Goal: Book appointment/travel/reservation

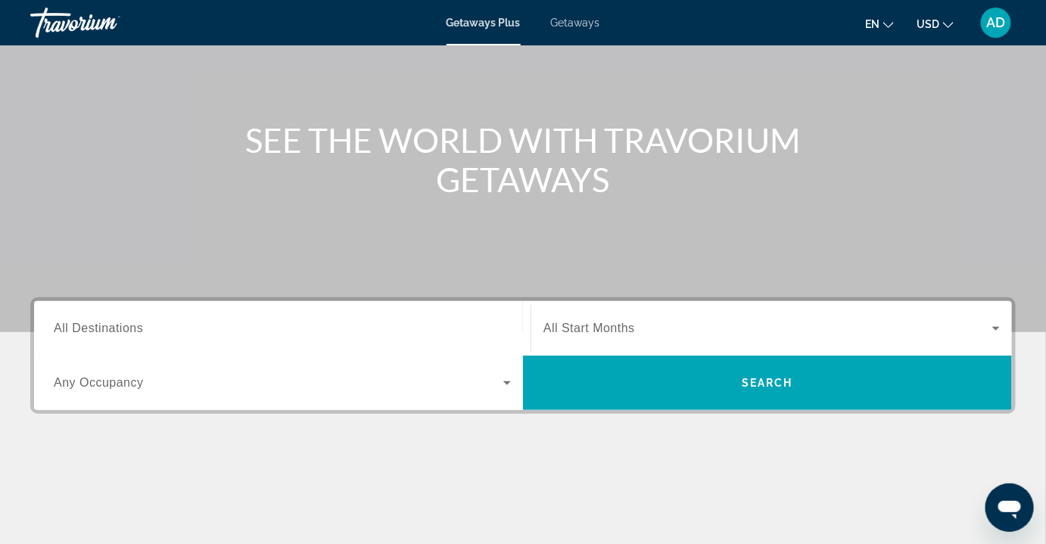
scroll to position [120, 0]
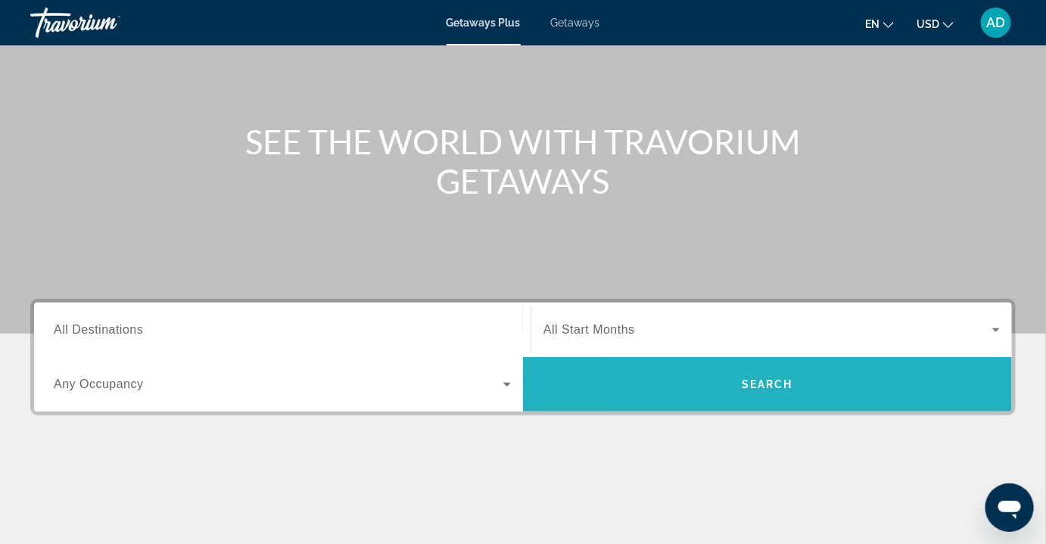
click at [714, 381] on span "Search widget" at bounding box center [767, 384] width 489 height 36
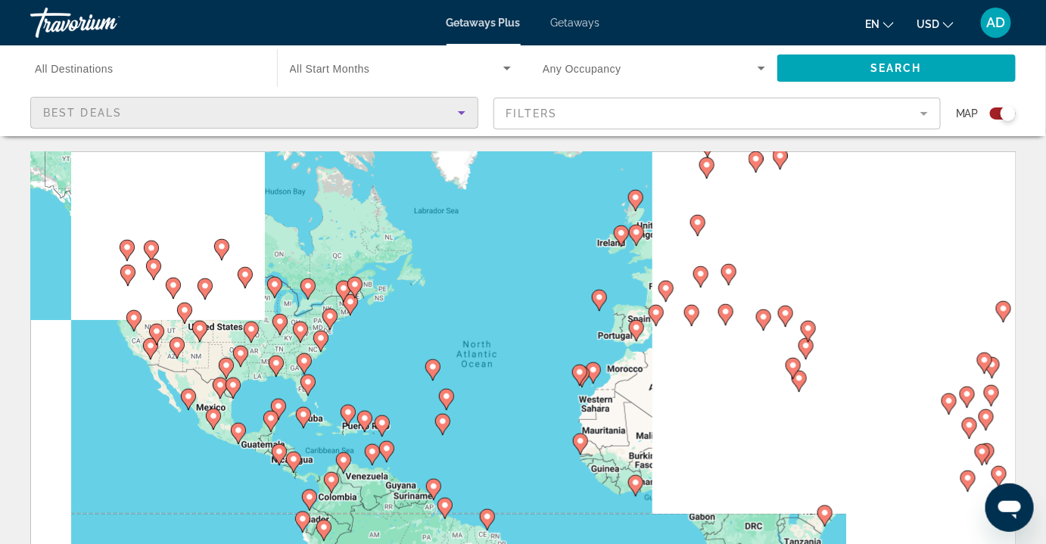
click at [278, 112] on div "Best Deals" at bounding box center [250, 113] width 415 height 18
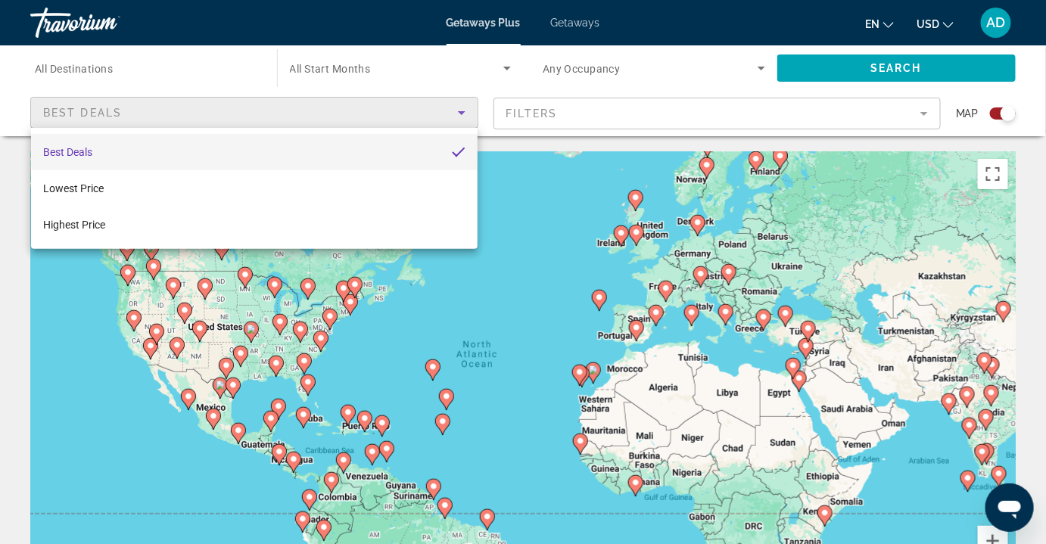
click at [141, 152] on mat-option "Best Deals" at bounding box center [254, 152] width 446 height 36
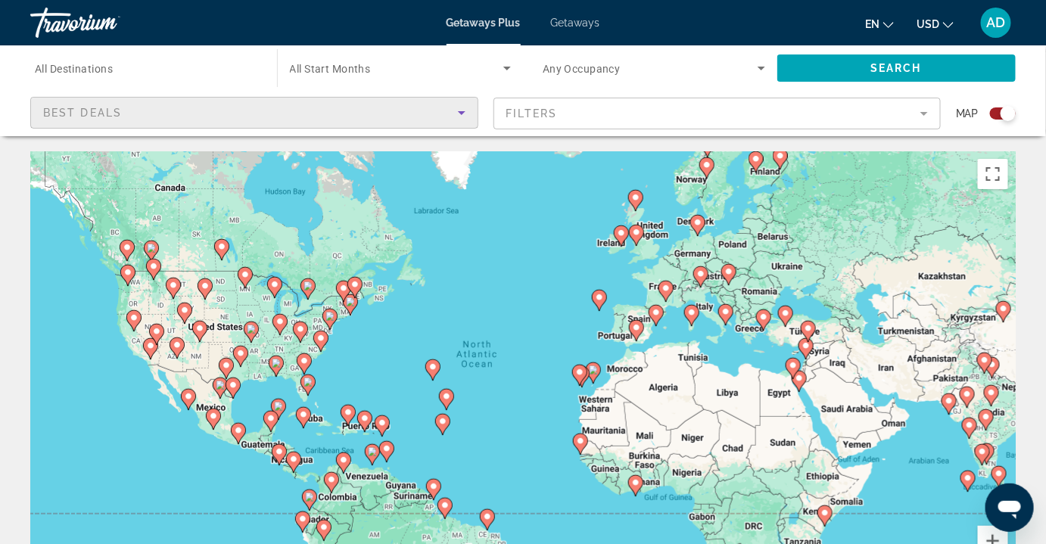
click at [583, 113] on mat-form-field "Filters" at bounding box center [717, 114] width 448 height 32
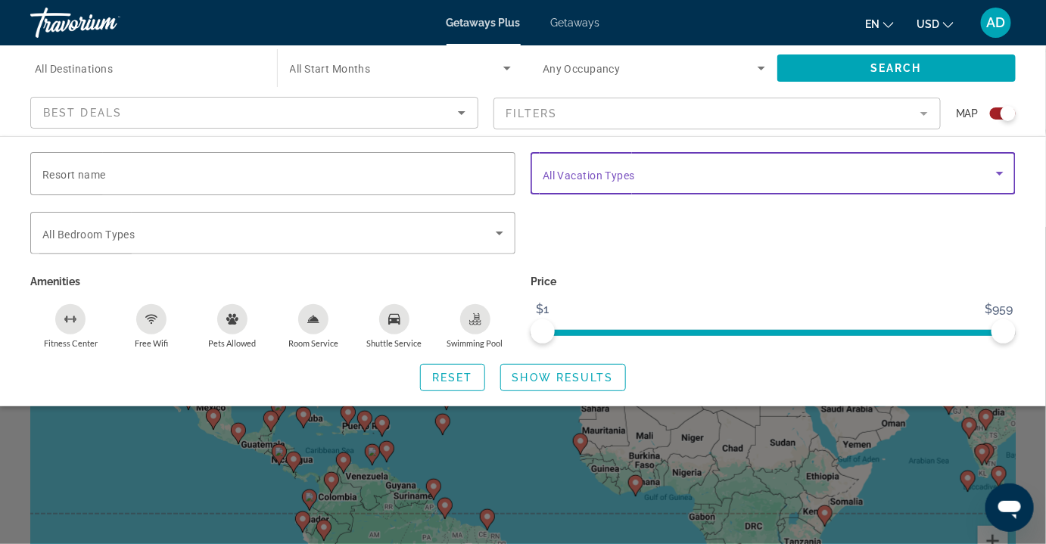
click at [728, 179] on span "Search widget" at bounding box center [769, 173] width 453 height 18
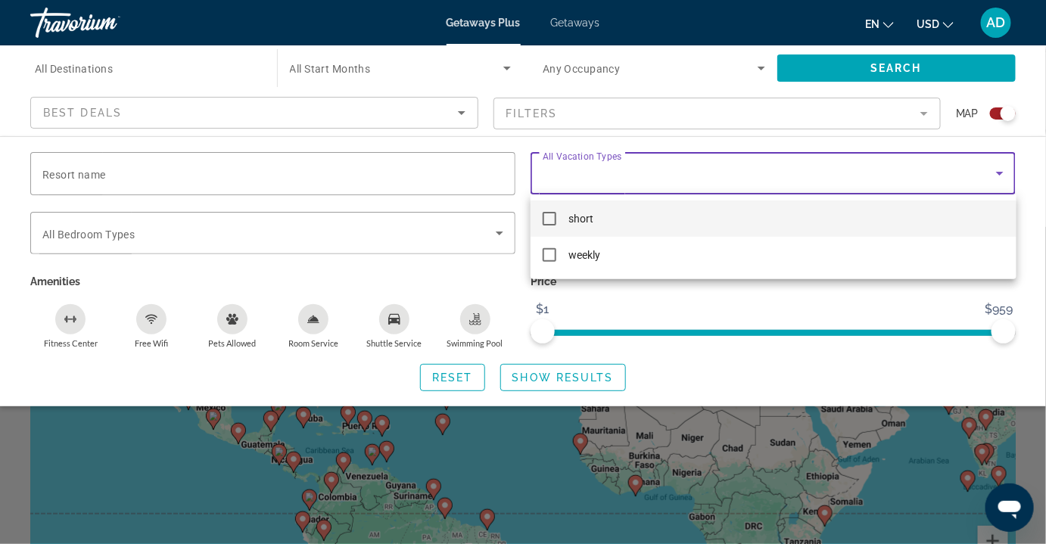
click at [728, 179] on div at bounding box center [523, 272] width 1046 height 544
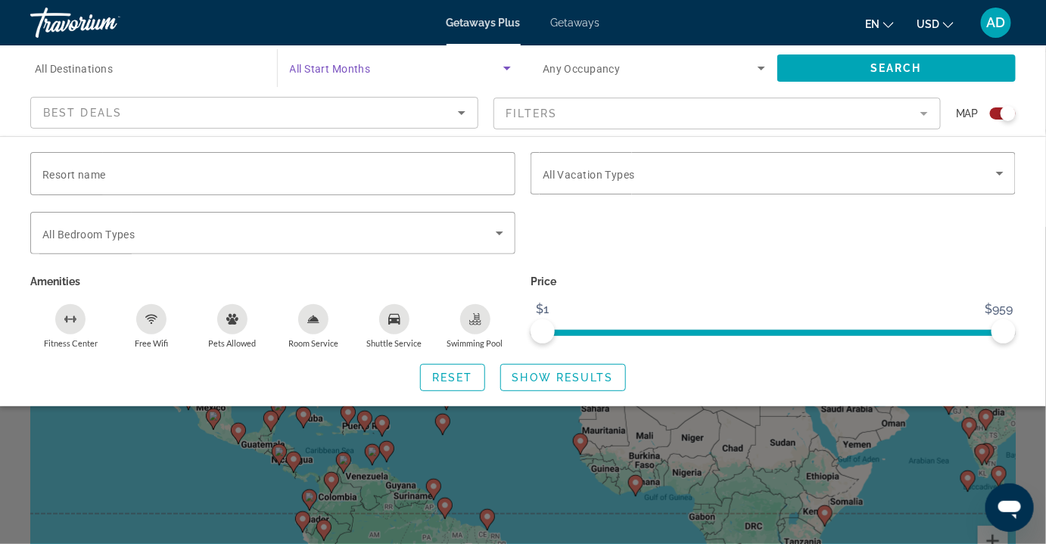
click at [387, 70] on span "Search widget" at bounding box center [397, 68] width 214 height 18
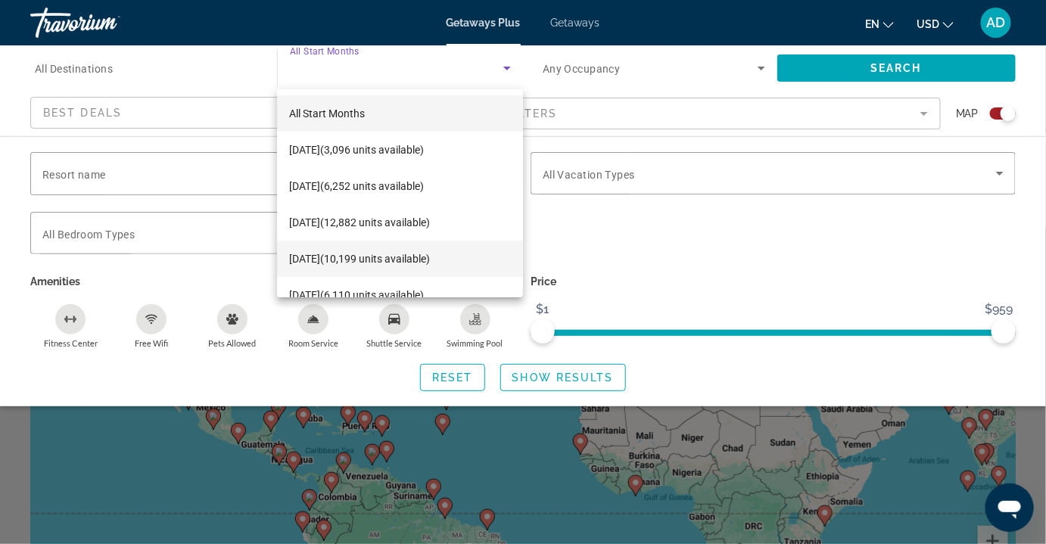
click at [400, 257] on span "[DATE] (10,199 units available)" at bounding box center [359, 259] width 141 height 18
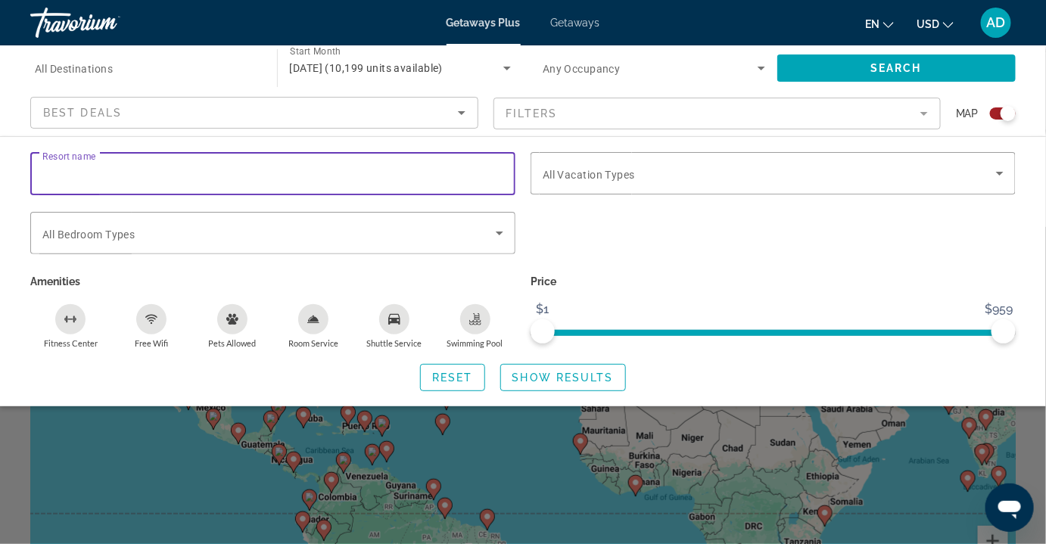
click at [401, 177] on input "Resort name" at bounding box center [272, 174] width 461 height 18
type input "**********"
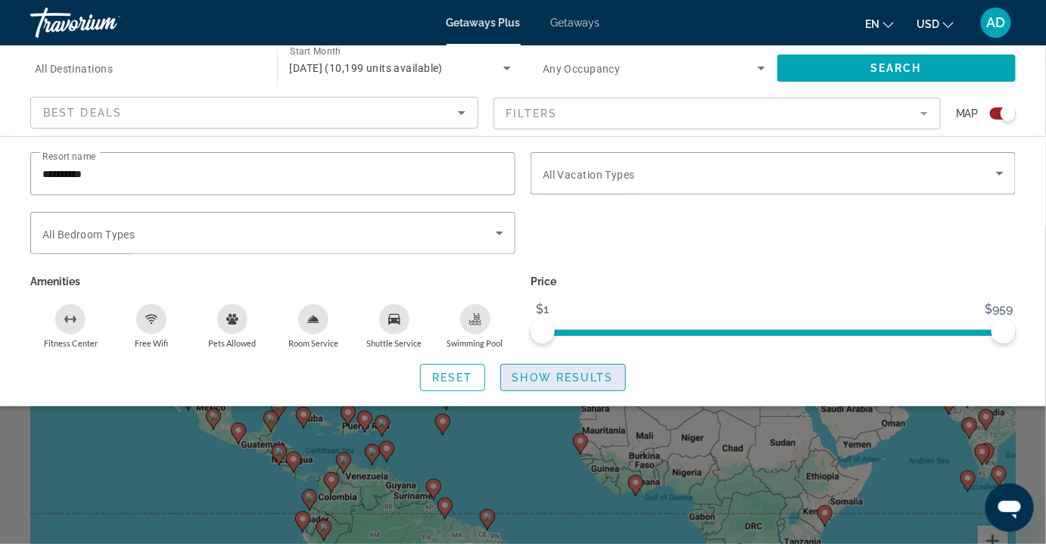
click at [599, 378] on span "Show Results" at bounding box center [562, 378] width 101 height 12
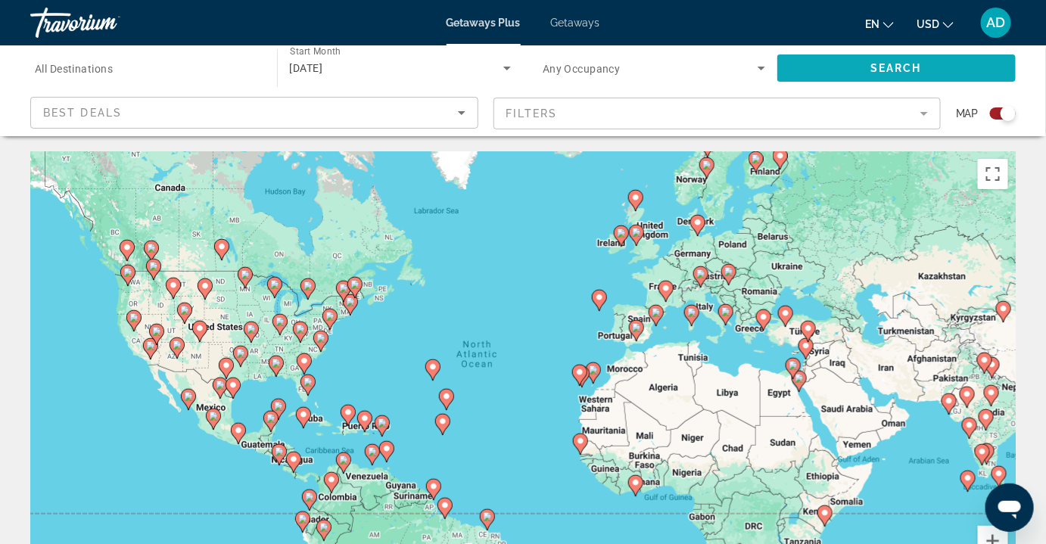
click at [888, 73] on span "Search" at bounding box center [895, 68] width 51 height 12
click at [246, 350] on g "Main content" at bounding box center [240, 356] width 15 height 21
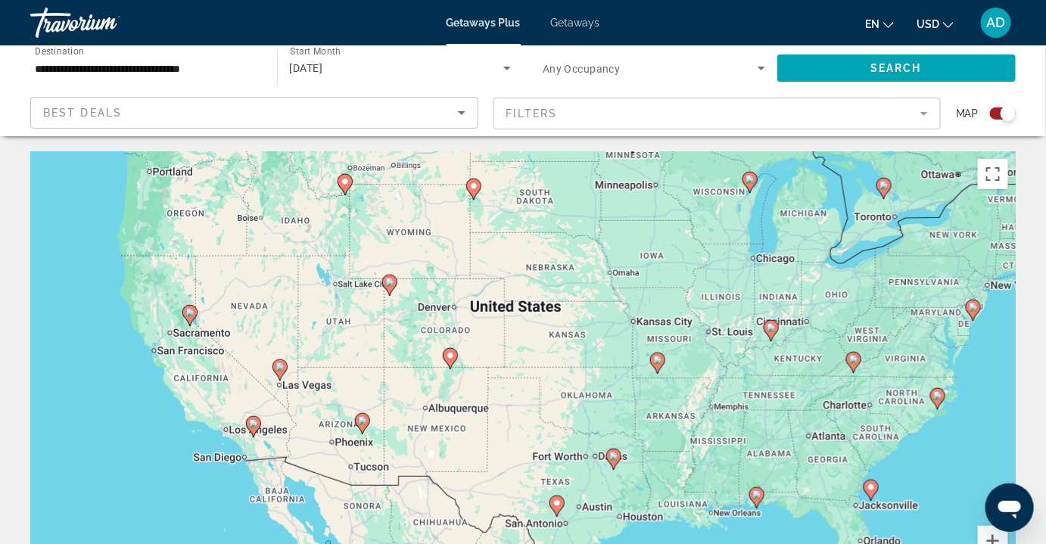
drag, startPoint x: 277, startPoint y: 305, endPoint x: 331, endPoint y: 431, distance: 137.3
click at [331, 431] on div "To activate drag with keyboard, press Alt + Enter. Once in keyboard drag state,…" at bounding box center [522, 378] width 985 height 454
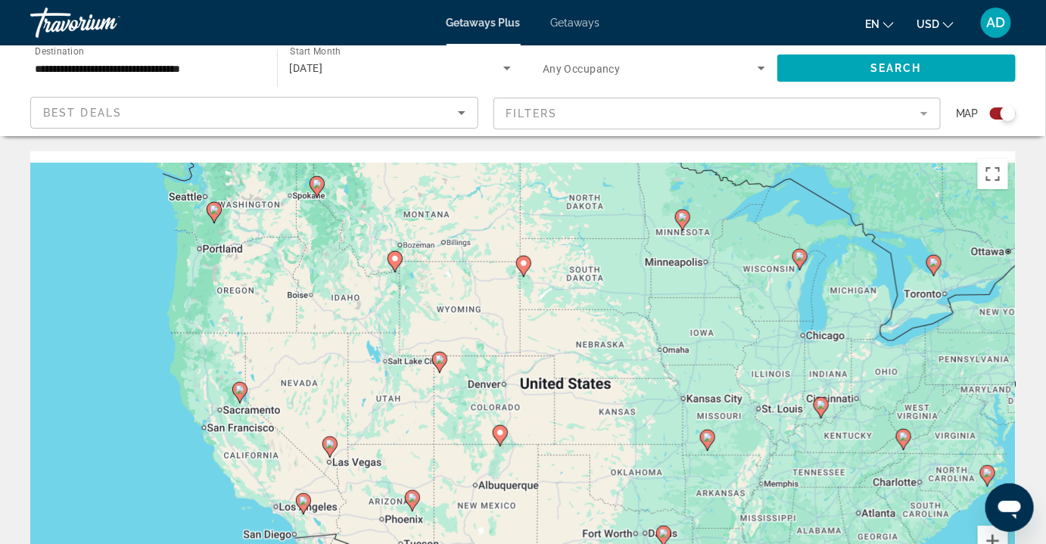
drag, startPoint x: 291, startPoint y: 341, endPoint x: 335, endPoint y: 411, distance: 82.3
click at [335, 411] on div "To activate drag with keyboard, press Alt + Enter. Once in keyboard drag state,…" at bounding box center [522, 378] width 985 height 454
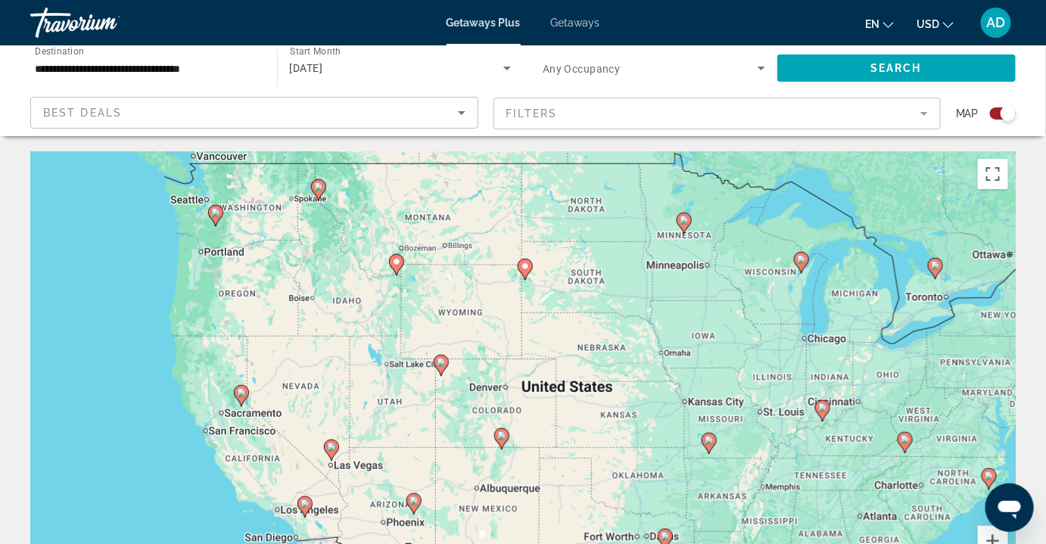
click at [241, 400] on icon "Main content" at bounding box center [242, 396] width 14 height 20
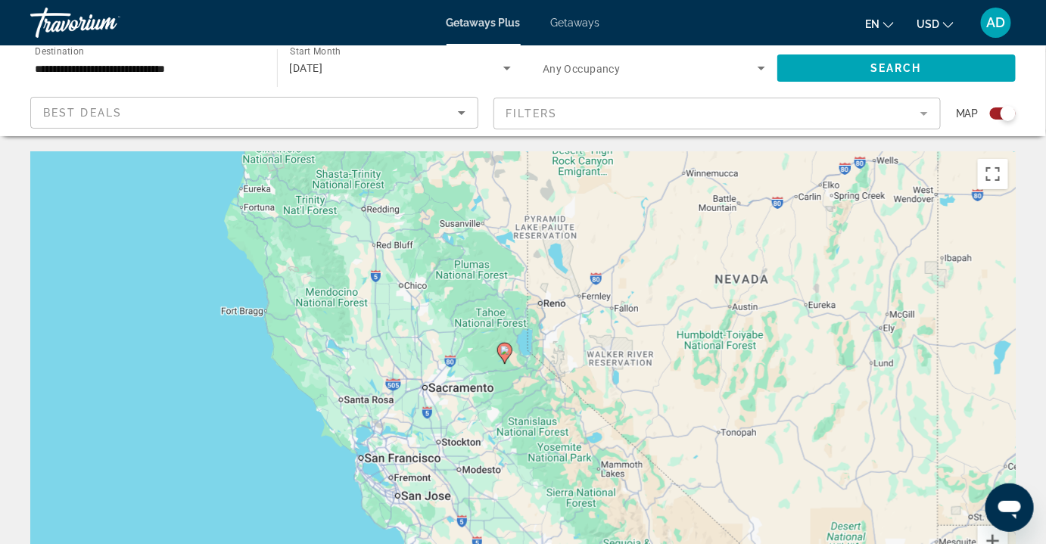
click at [508, 356] on icon "Main content" at bounding box center [505, 354] width 14 height 20
type input "**********"
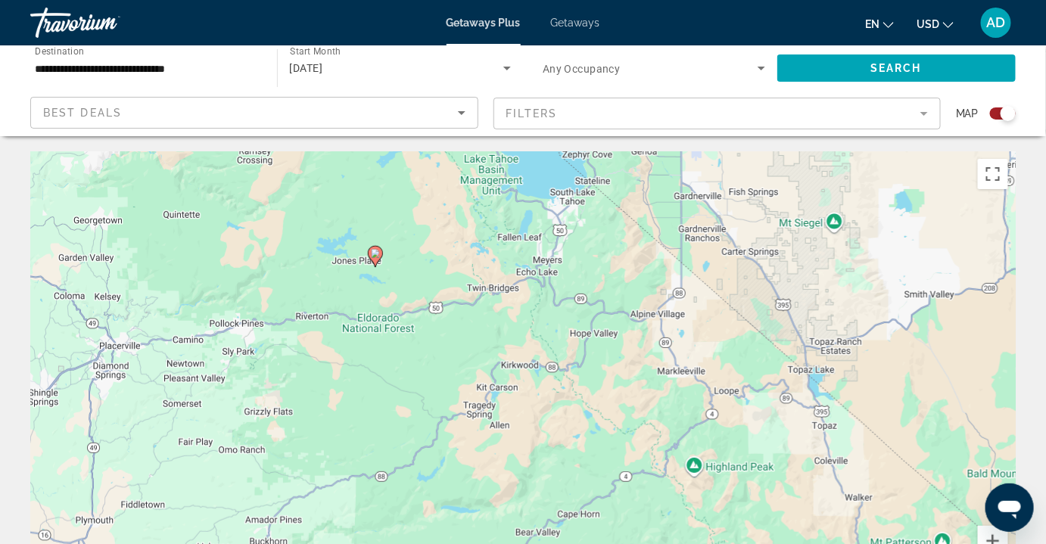
click at [375, 259] on icon "Main content" at bounding box center [376, 257] width 14 height 20
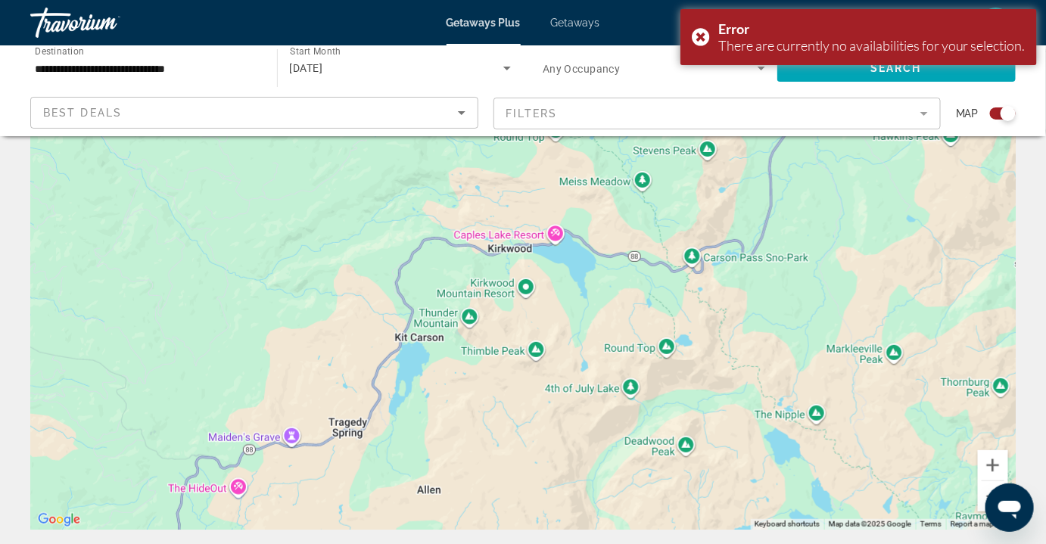
scroll to position [113, 0]
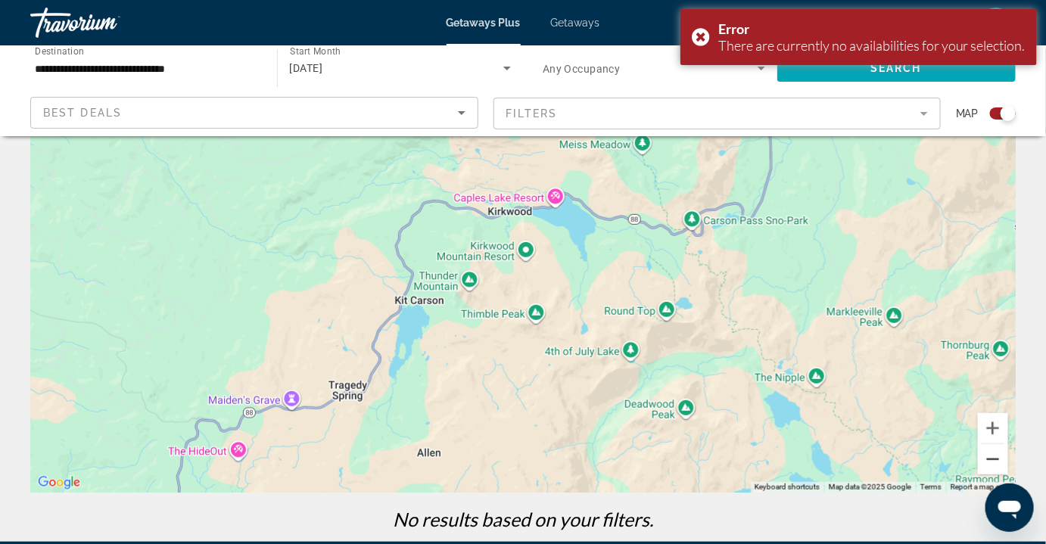
click at [997, 461] on button "Zoom out" at bounding box center [993, 459] width 30 height 30
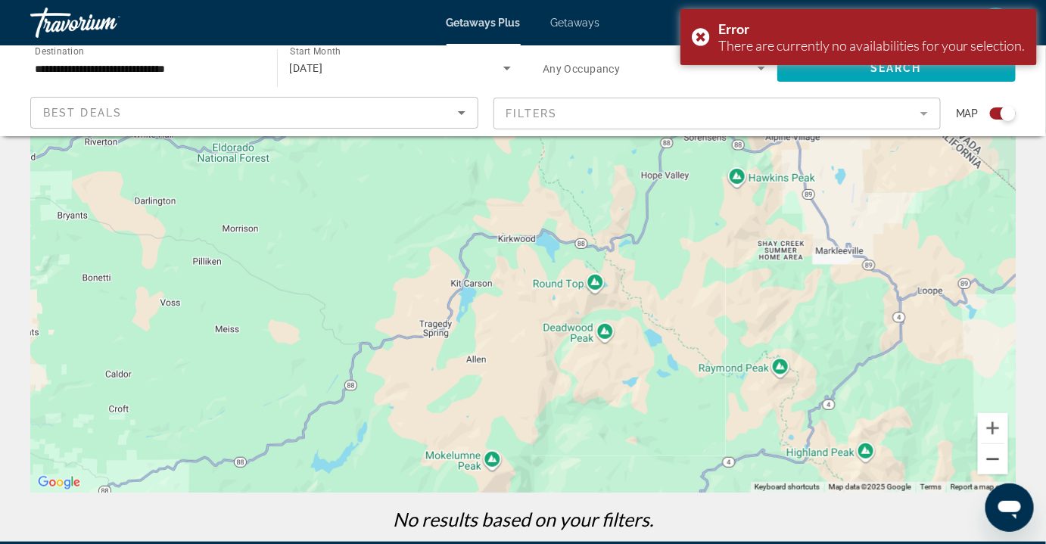
click at [997, 459] on button "Zoom out" at bounding box center [993, 459] width 30 height 30
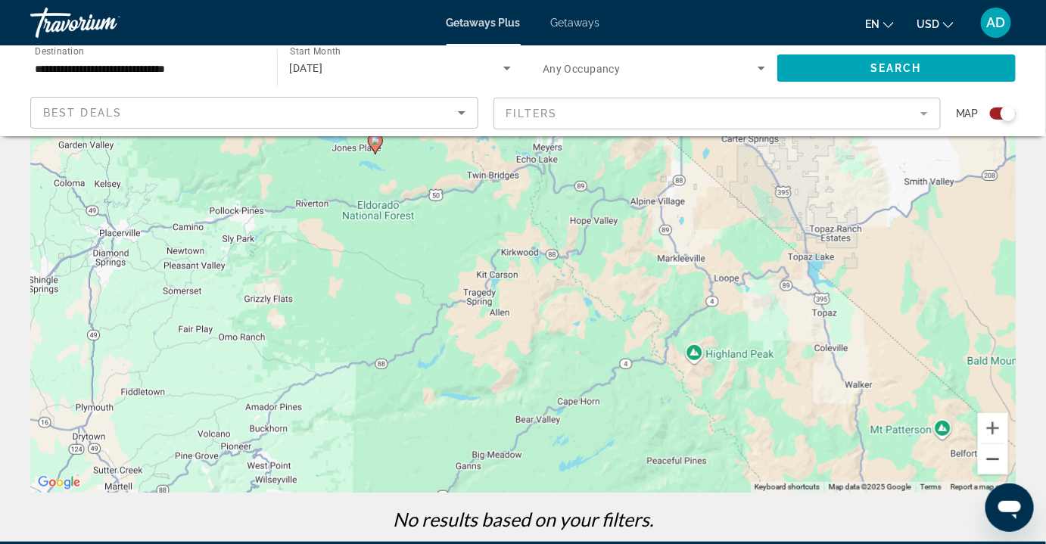
click at [997, 459] on button "Zoom out" at bounding box center [993, 459] width 30 height 30
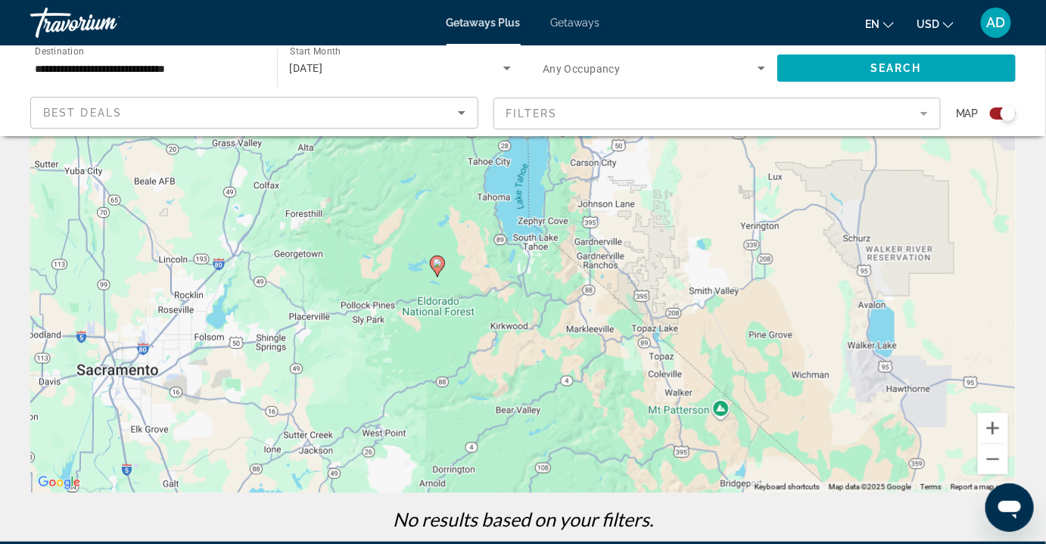
drag, startPoint x: 450, startPoint y: 203, endPoint x: 436, endPoint y: 284, distance: 82.1
click at [436, 276] on icon "Main content" at bounding box center [438, 267] width 14 height 20
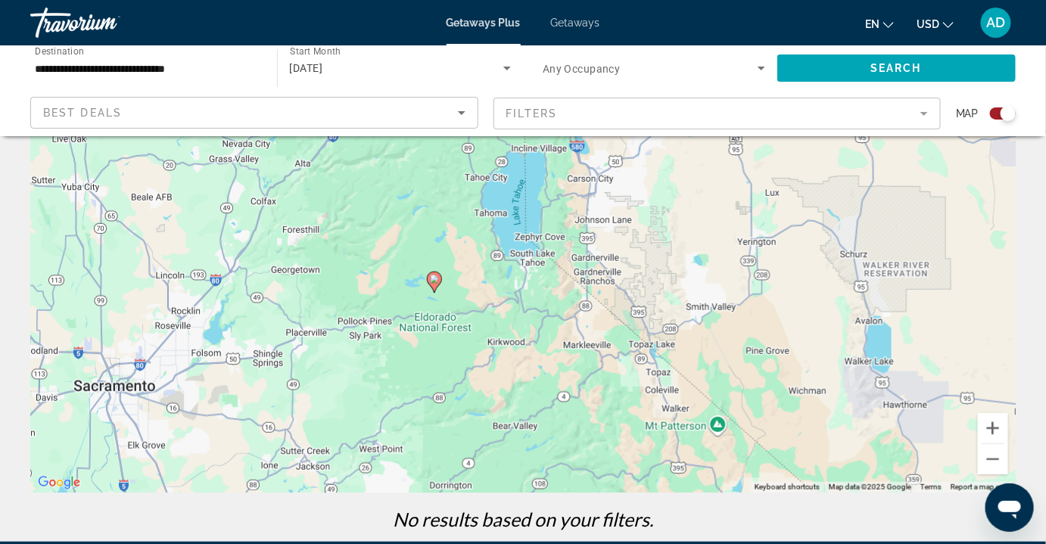
click at [436, 282] on image "Main content" at bounding box center [434, 279] width 9 height 9
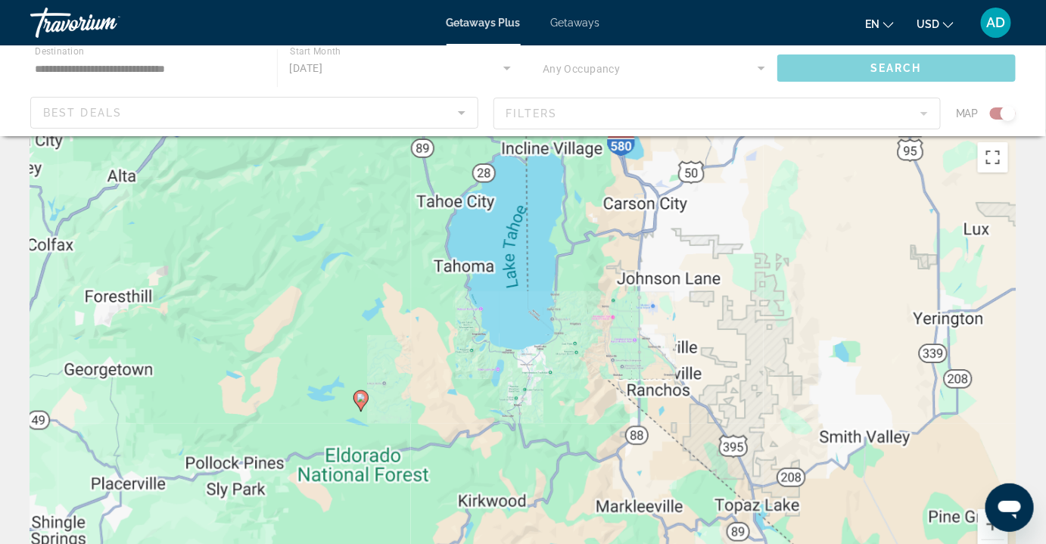
scroll to position [0, 0]
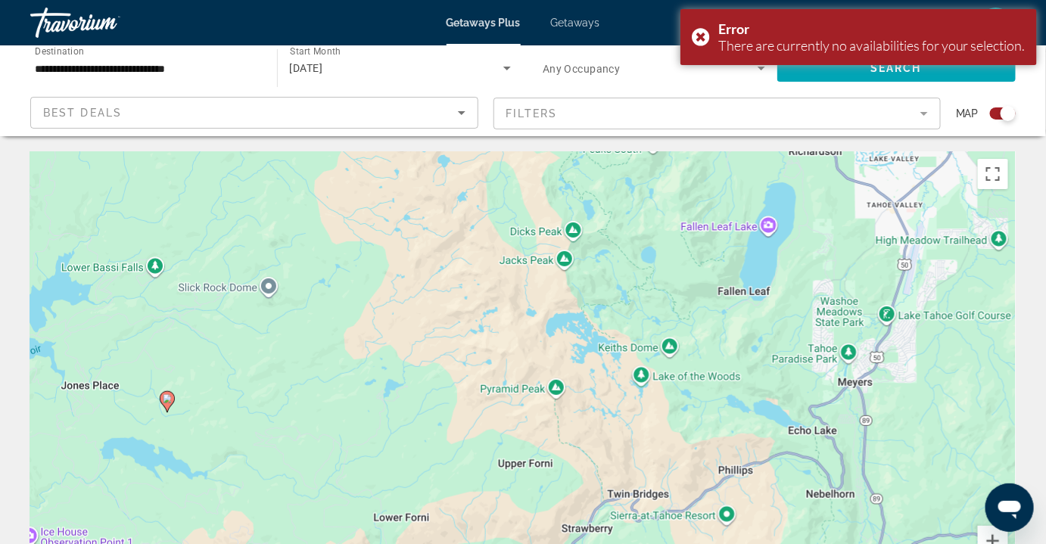
drag, startPoint x: 313, startPoint y: 386, endPoint x: 671, endPoint y: 197, distance: 404.9
click at [671, 197] on div "To navigate, press the arrow keys. To activate drag with keyboard, press Alt + …" at bounding box center [522, 378] width 985 height 454
click at [168, 400] on image "Main content" at bounding box center [167, 398] width 9 height 9
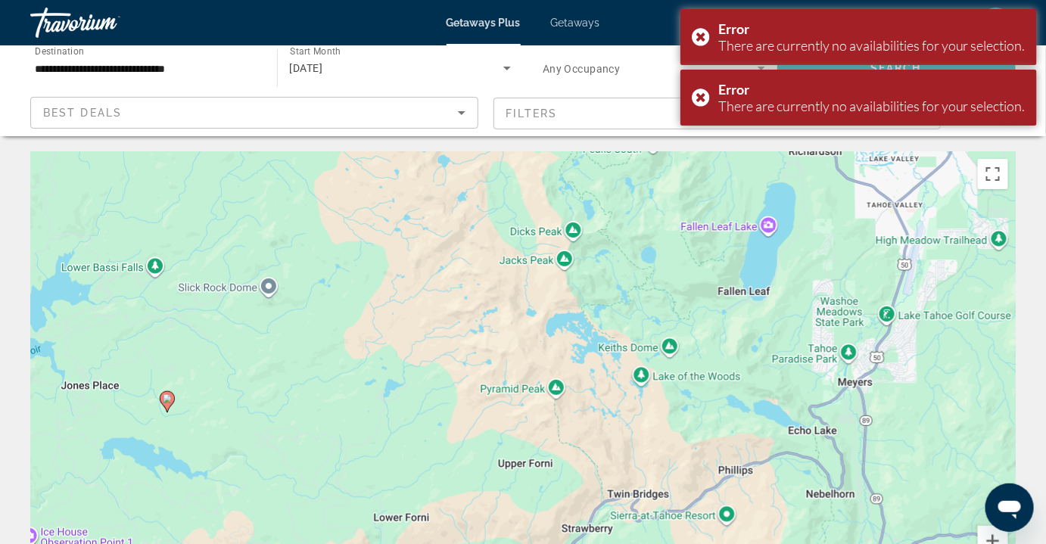
click at [170, 399] on image "Main content" at bounding box center [167, 398] width 9 height 9
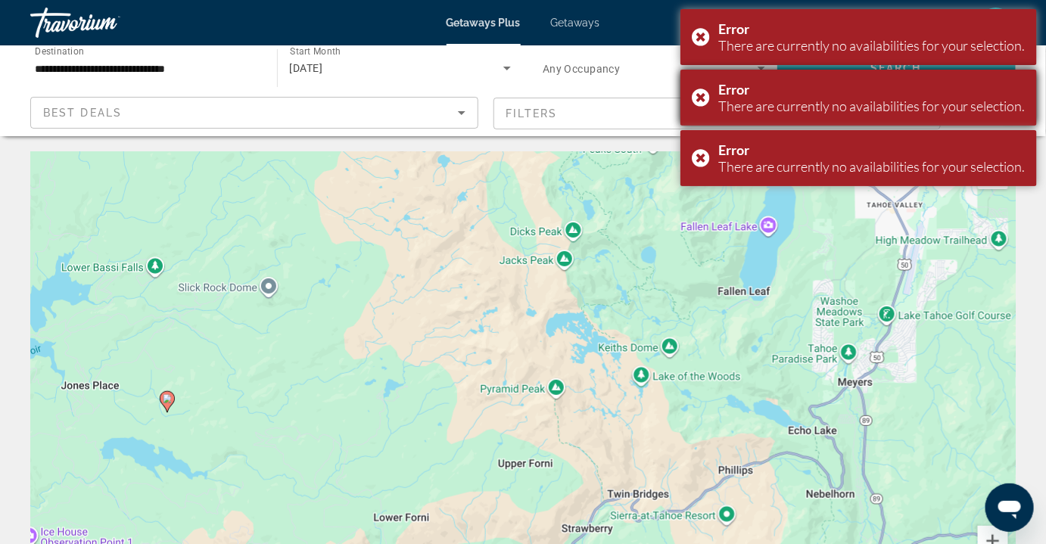
click at [698, 96] on div "Error There are currently no availabilities for your selection." at bounding box center [858, 98] width 356 height 56
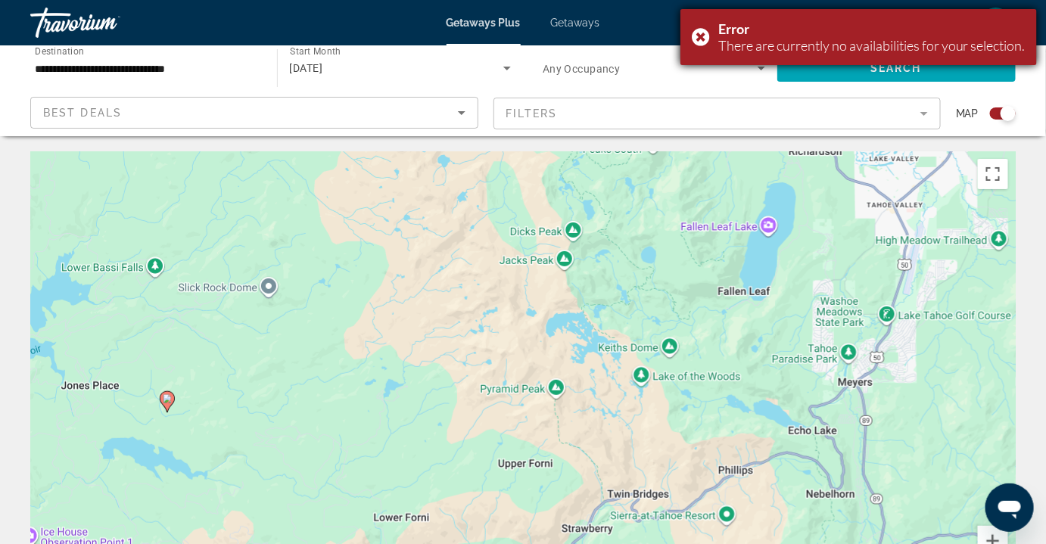
click at [700, 35] on div "Error There are currently no availabilities for your selection." at bounding box center [858, 37] width 356 height 56
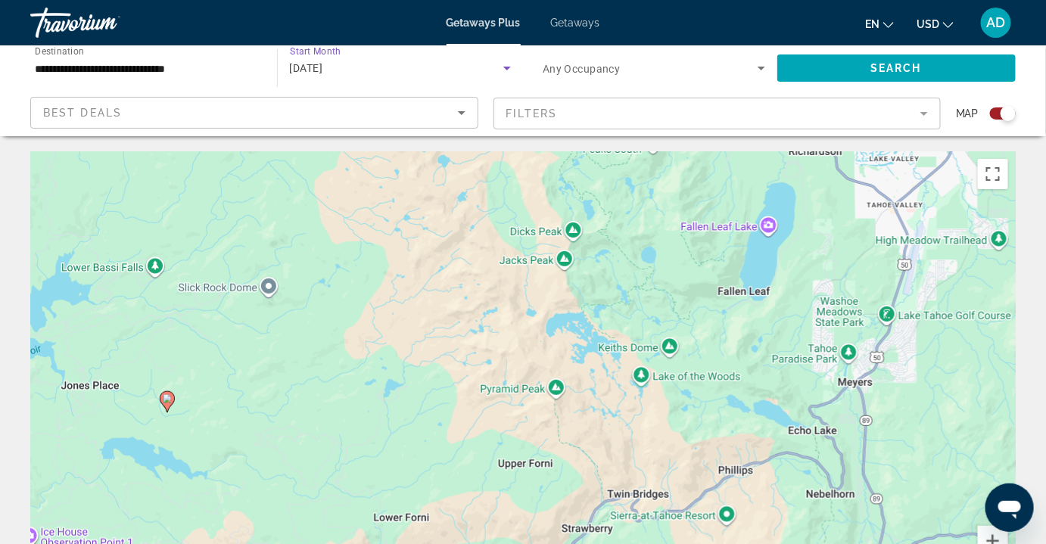
click at [506, 72] on icon "Search widget" at bounding box center [507, 68] width 18 height 18
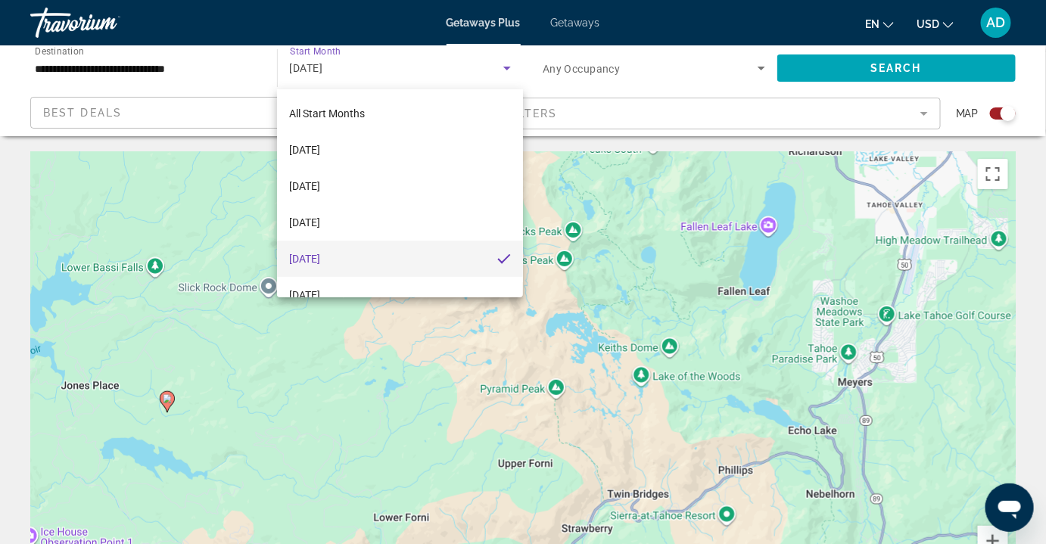
click at [725, 86] on div at bounding box center [523, 272] width 1046 height 544
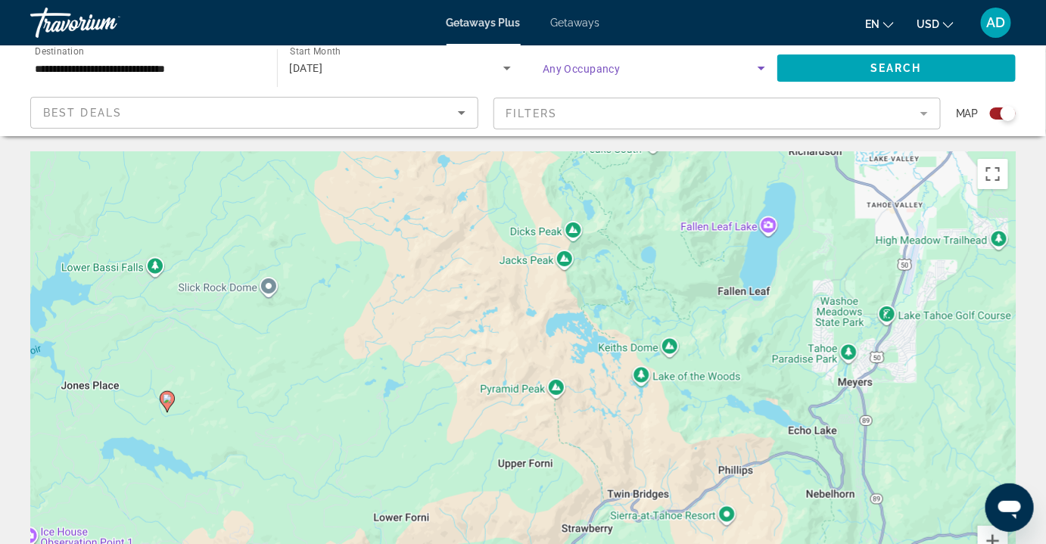
click at [757, 70] on icon "Search widget" at bounding box center [761, 68] width 18 height 18
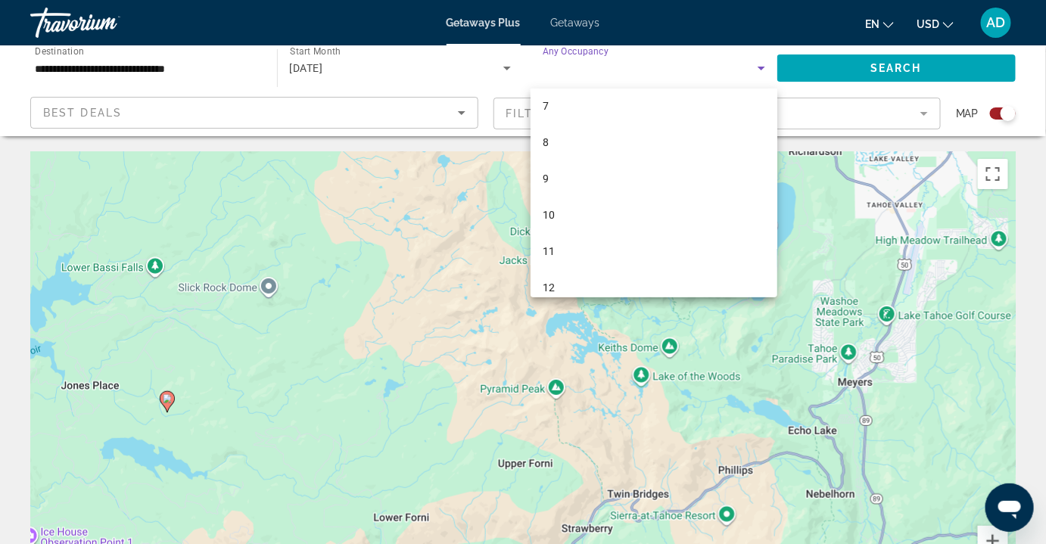
click at [967, 76] on div at bounding box center [523, 272] width 1046 height 544
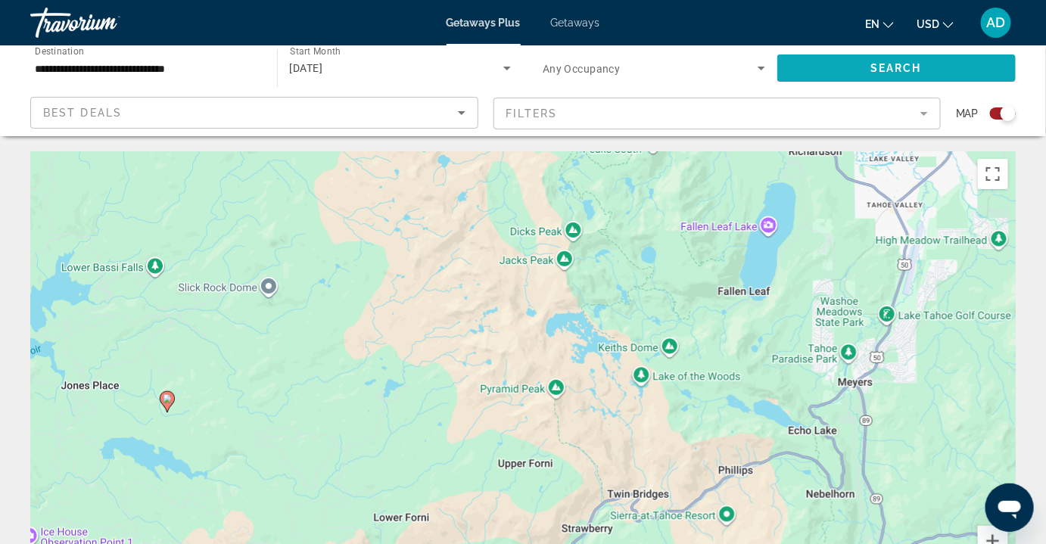
click at [901, 64] on span "Search" at bounding box center [895, 68] width 51 height 12
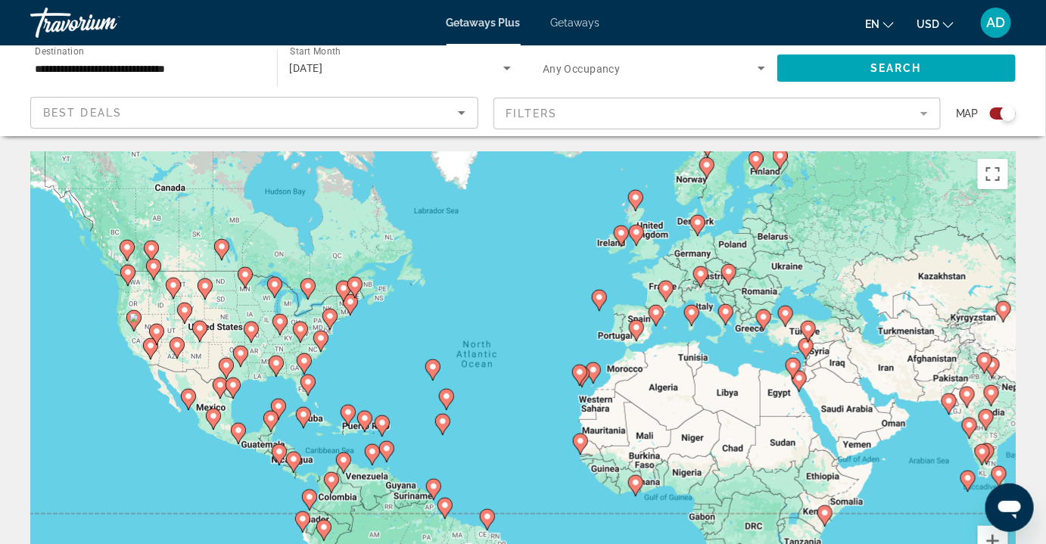
click at [127, 353] on div "To activate drag with keyboard, press Alt + Enter. Once in keyboard drag state,…" at bounding box center [522, 378] width 985 height 454
click at [131, 320] on image "Main content" at bounding box center [133, 317] width 9 height 9
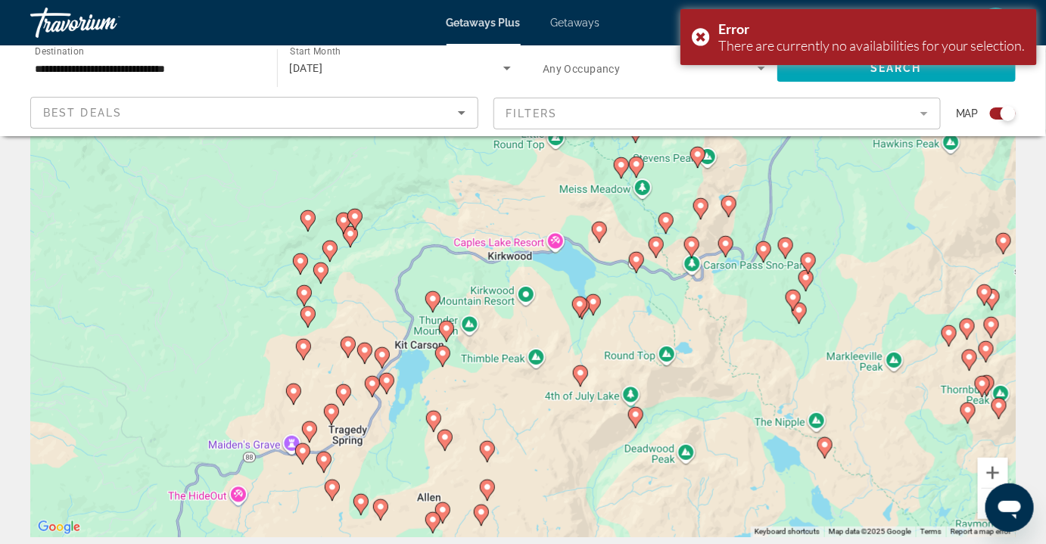
scroll to position [137, 0]
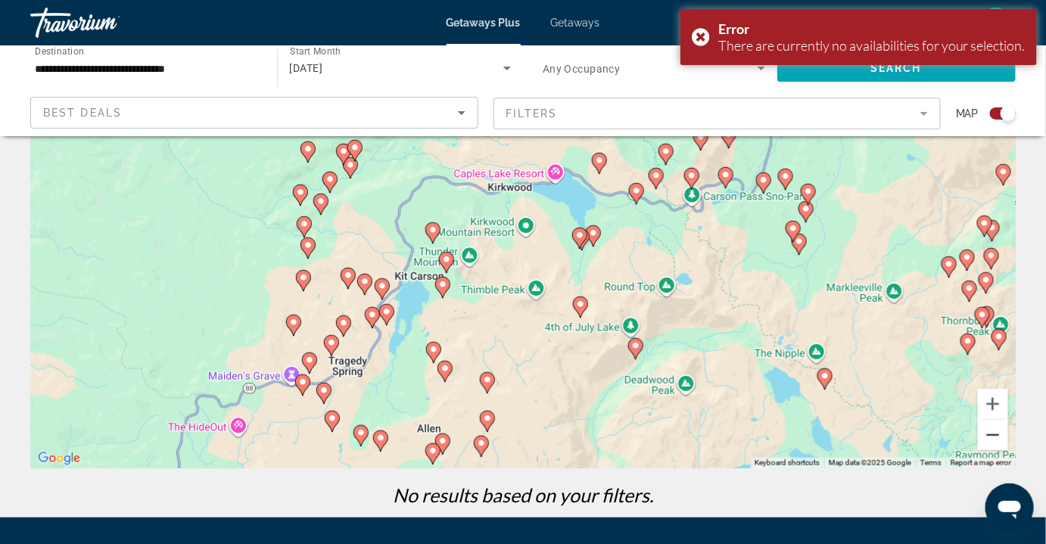
click at [997, 439] on button "Zoom out" at bounding box center [993, 435] width 30 height 30
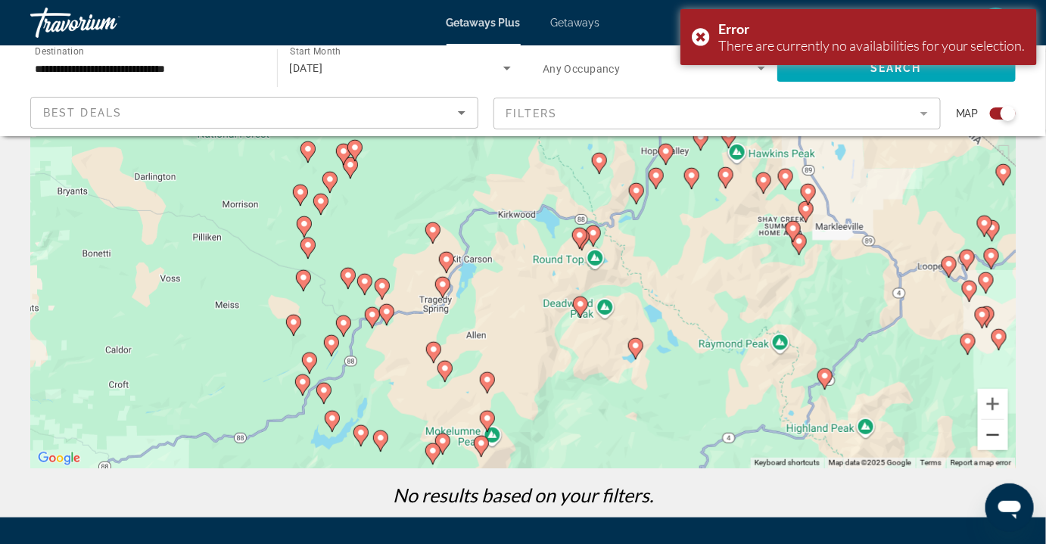
click at [997, 439] on button "Zoom out" at bounding box center [993, 435] width 30 height 30
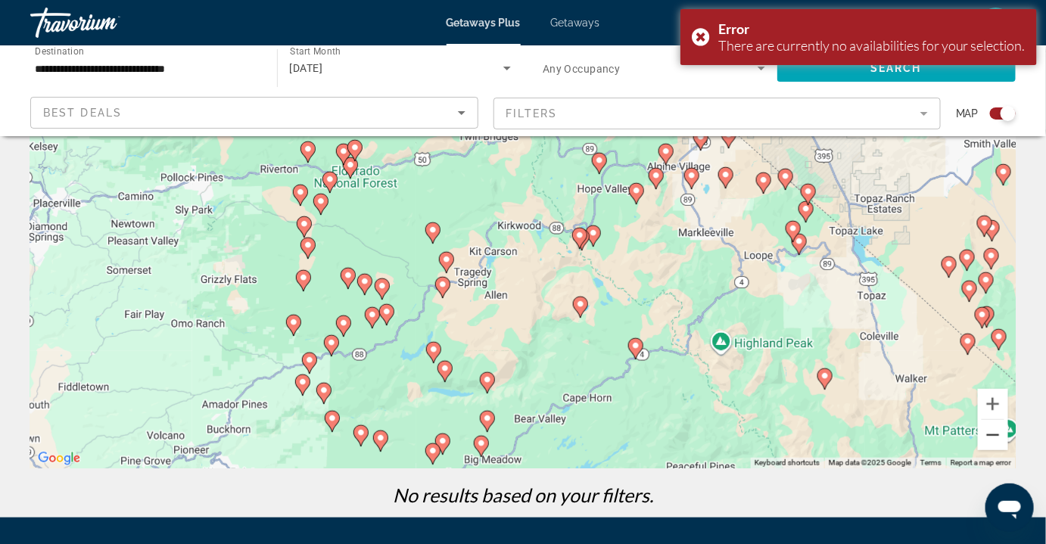
click at [997, 439] on button "Zoom out" at bounding box center [993, 435] width 30 height 30
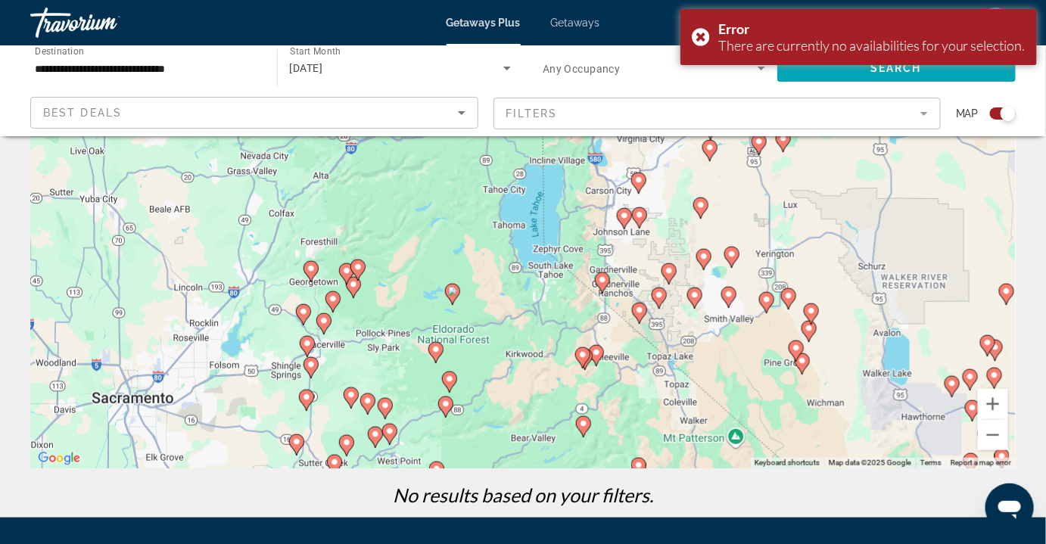
drag, startPoint x: 872, startPoint y: 338, endPoint x: 875, endPoint y: 447, distance: 109.0
click at [875, 447] on div "To activate drag with keyboard, press Alt + Enter. Once in keyboard drag state,…" at bounding box center [522, 241] width 985 height 454
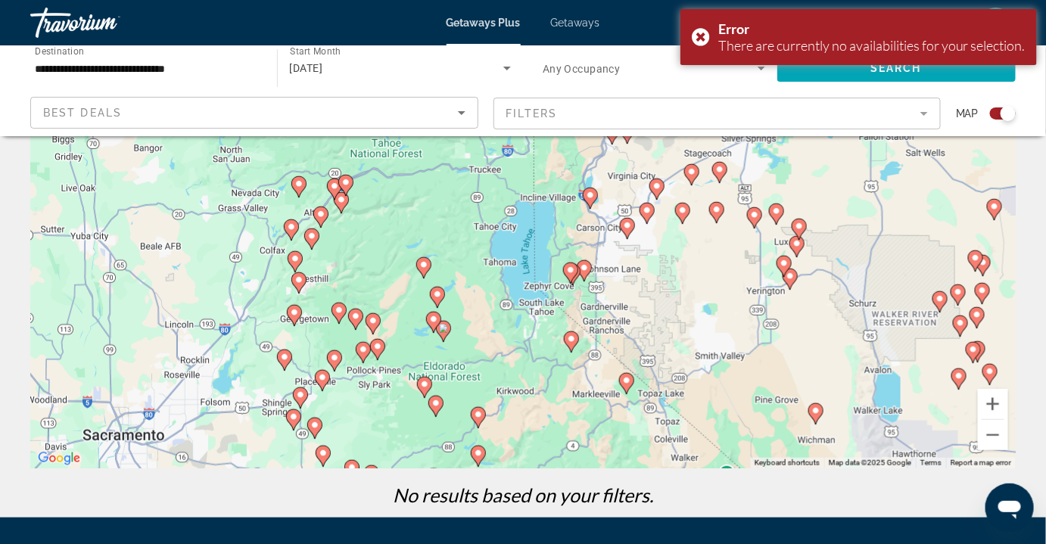
drag, startPoint x: 743, startPoint y: 371, endPoint x: 729, endPoint y: 411, distance: 42.4
click at [729, 411] on div "To activate drag with keyboard, press Alt + Enter. Once in keyboard drag state,…" at bounding box center [522, 241] width 985 height 454
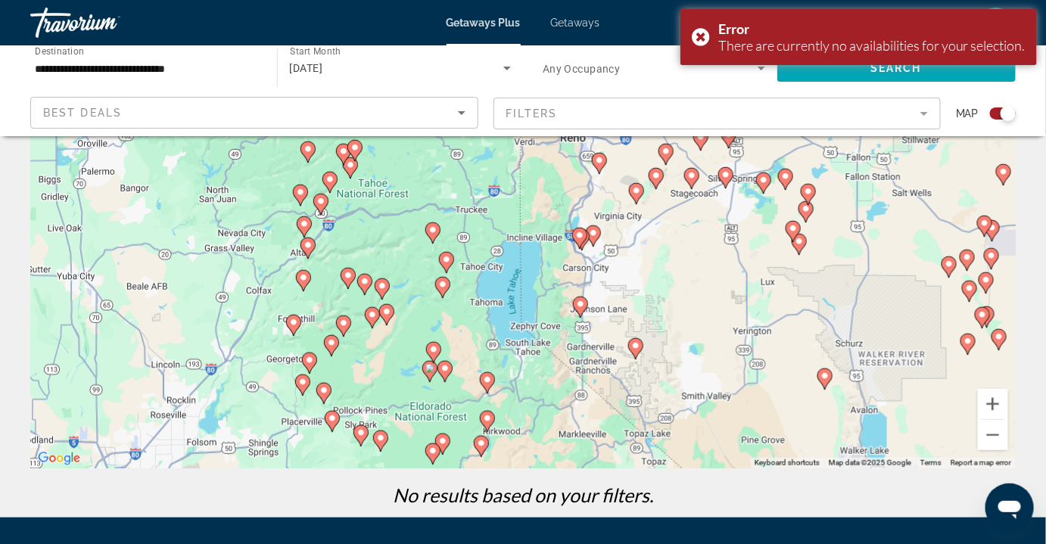
click at [494, 343] on div "To activate drag with keyboard, press Alt + Enter. Once in keyboard drag state,…" at bounding box center [522, 241] width 985 height 454
click at [515, 345] on div "To activate drag with keyboard, press Alt + Enter. Once in keyboard drag state,…" at bounding box center [522, 241] width 985 height 454
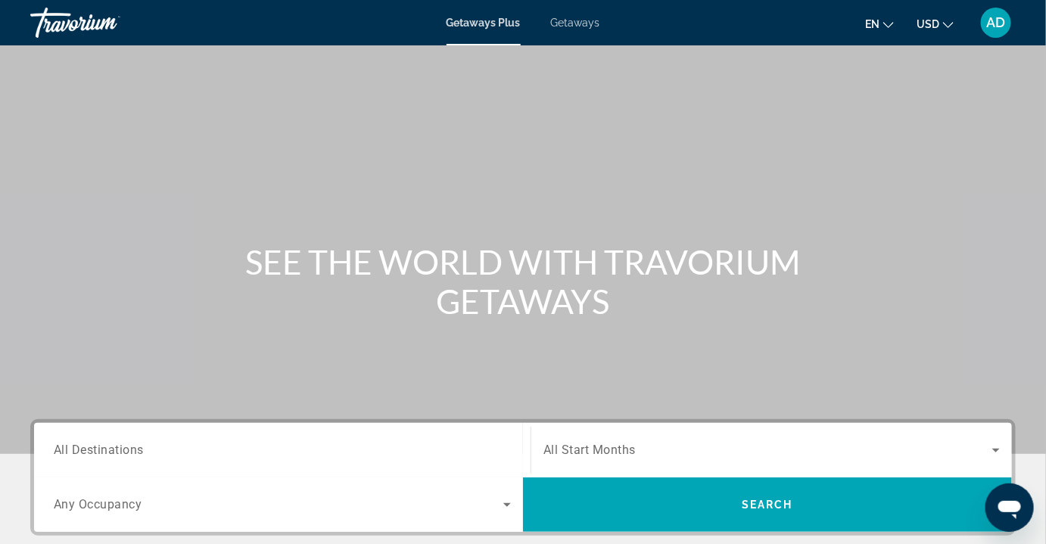
click at [574, 25] on span "Getaways" at bounding box center [575, 23] width 49 height 12
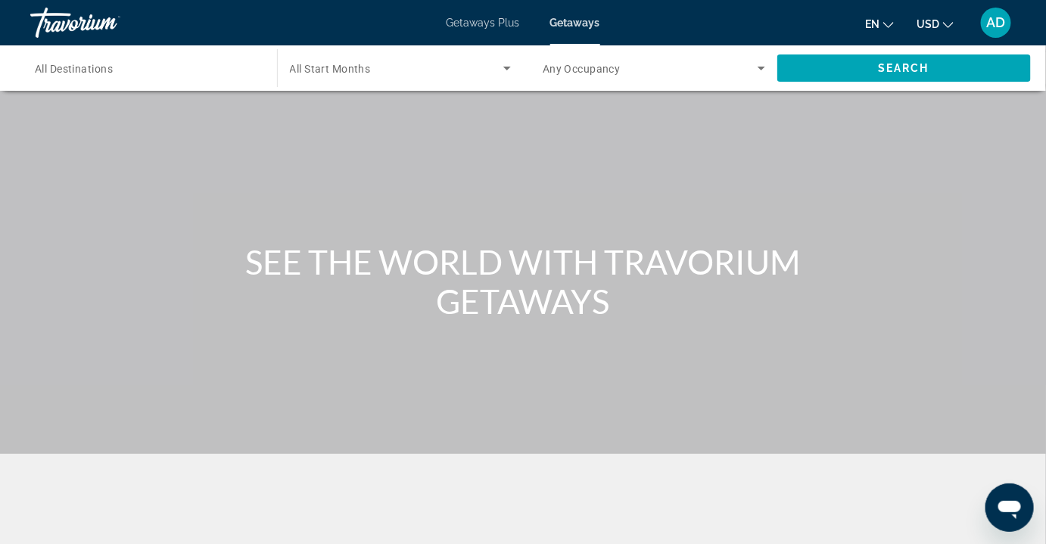
click at [501, 23] on span "Getaways Plus" at bounding box center [482, 23] width 73 height 12
